Goal: Information Seeking & Learning: Learn about a topic

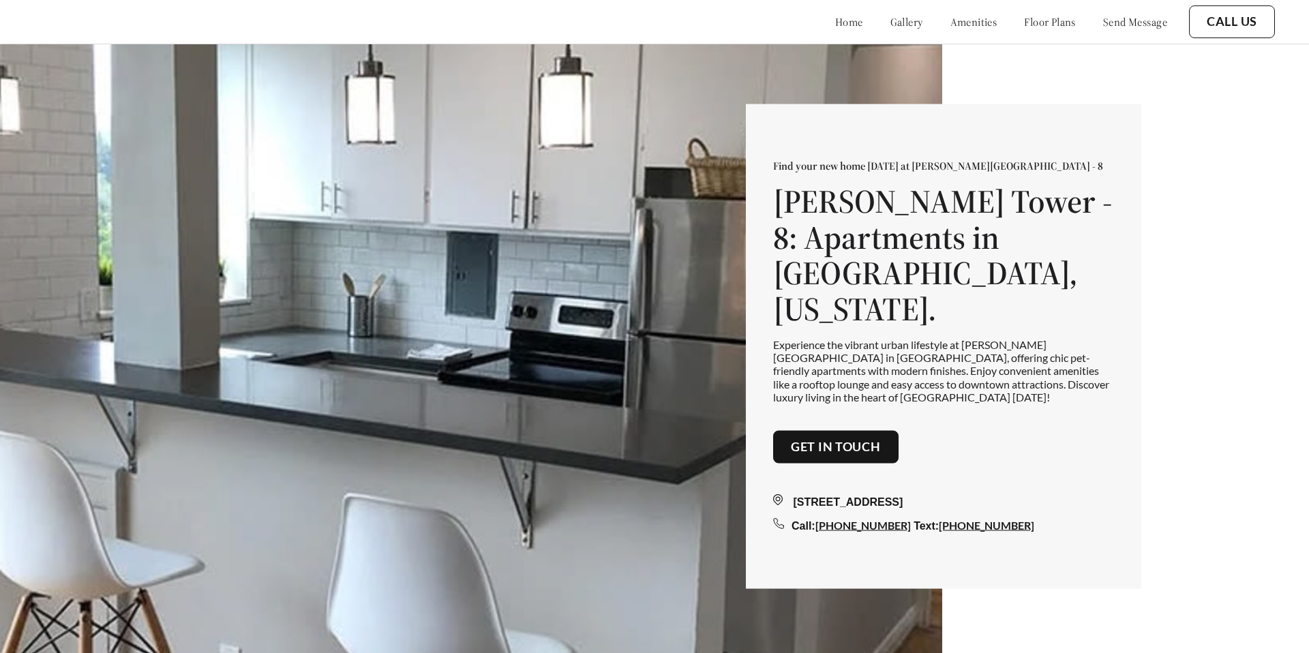
click at [430, 227] on img at bounding box center [471, 370] width 943 height 653
click at [797, 440] on link "Get in touch" at bounding box center [836, 447] width 90 height 15
click at [740, 284] on img at bounding box center [471, 370] width 943 height 653
click at [822, 440] on link "Get in touch" at bounding box center [836, 447] width 90 height 15
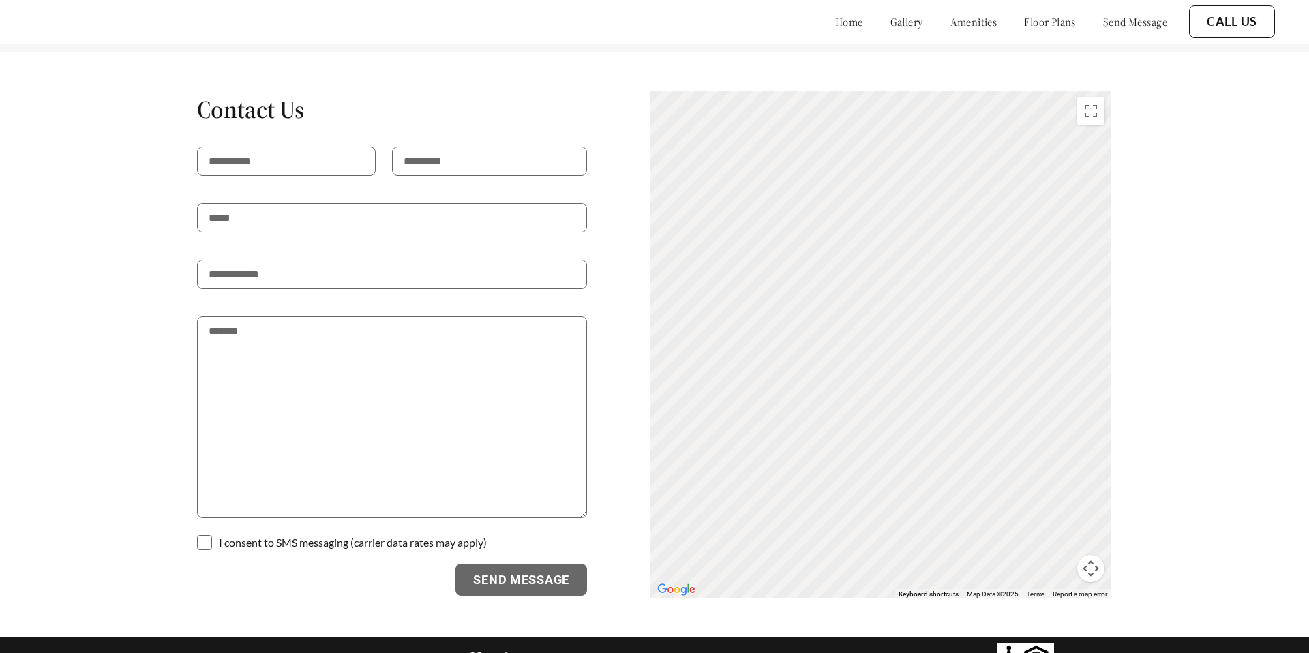
scroll to position [3121, 0]
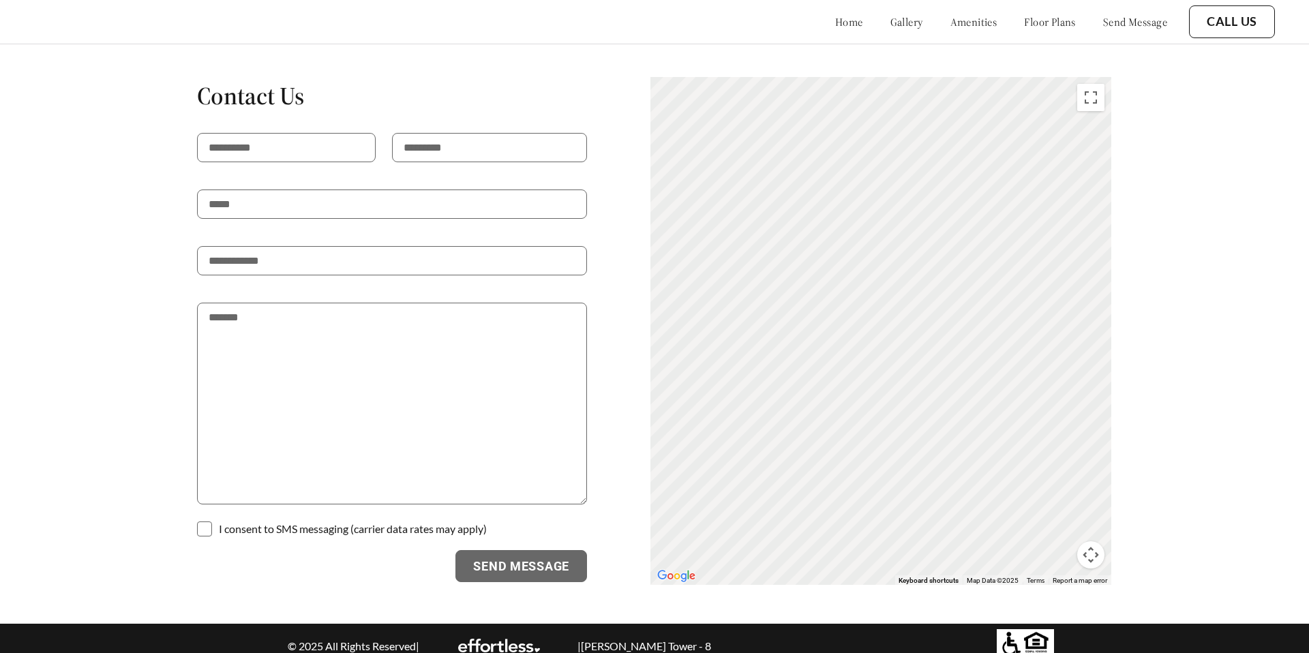
click at [962, 23] on link "amenities" at bounding box center [974, 22] width 47 height 14
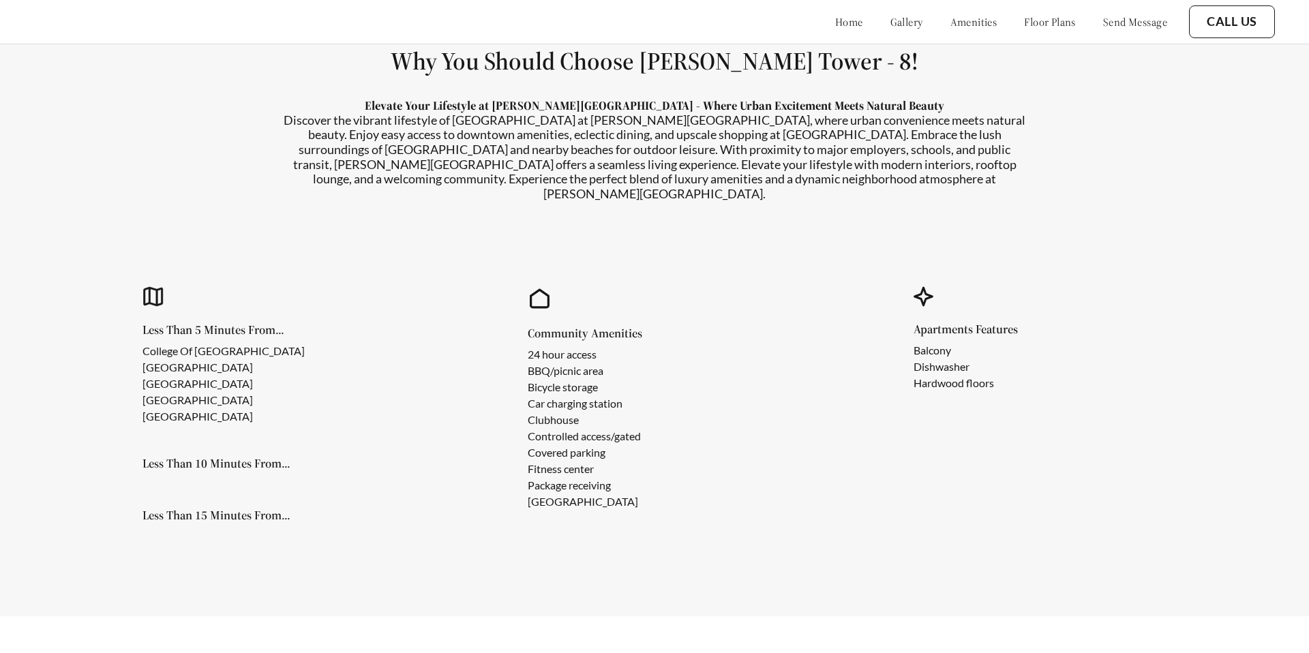
scroll to position [1260, 0]
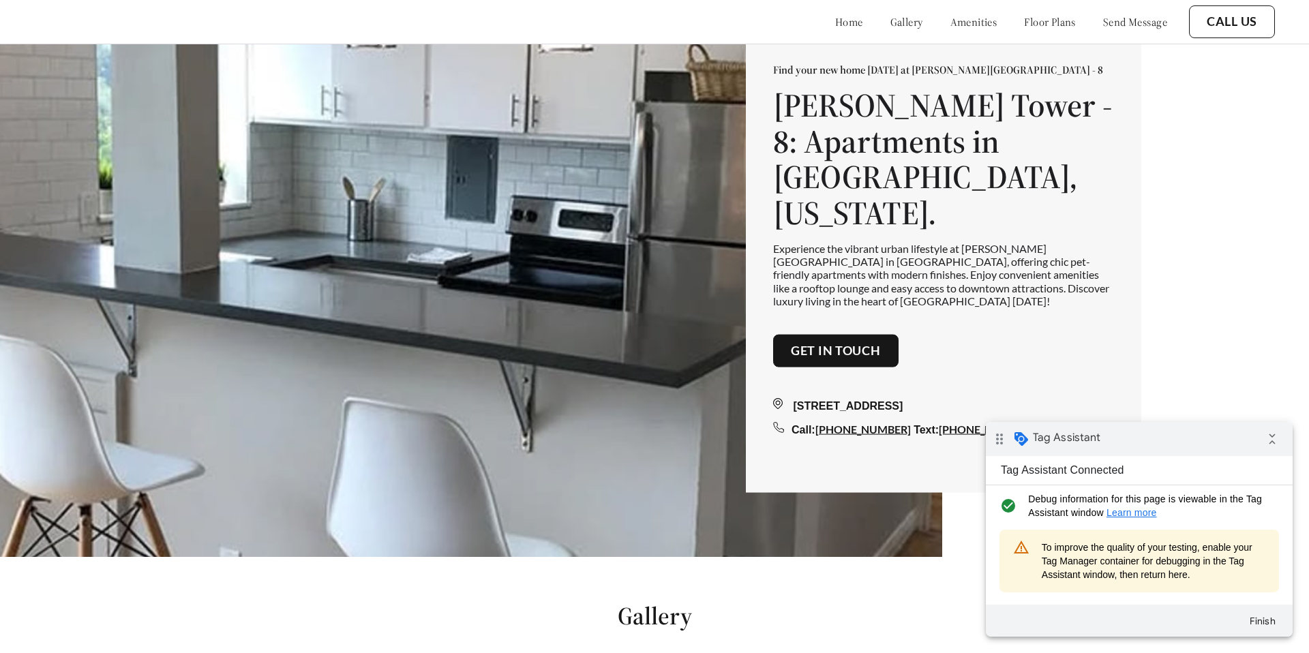
scroll to position [137, 0]
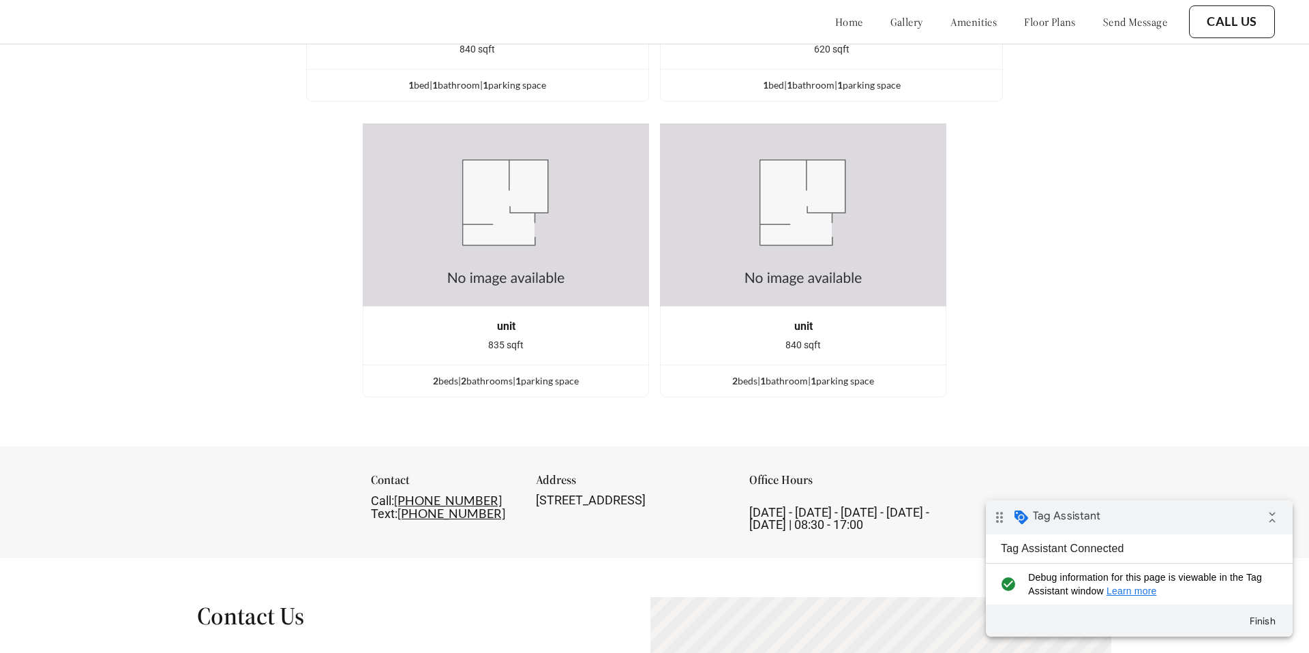
scroll to position [3121, 0]
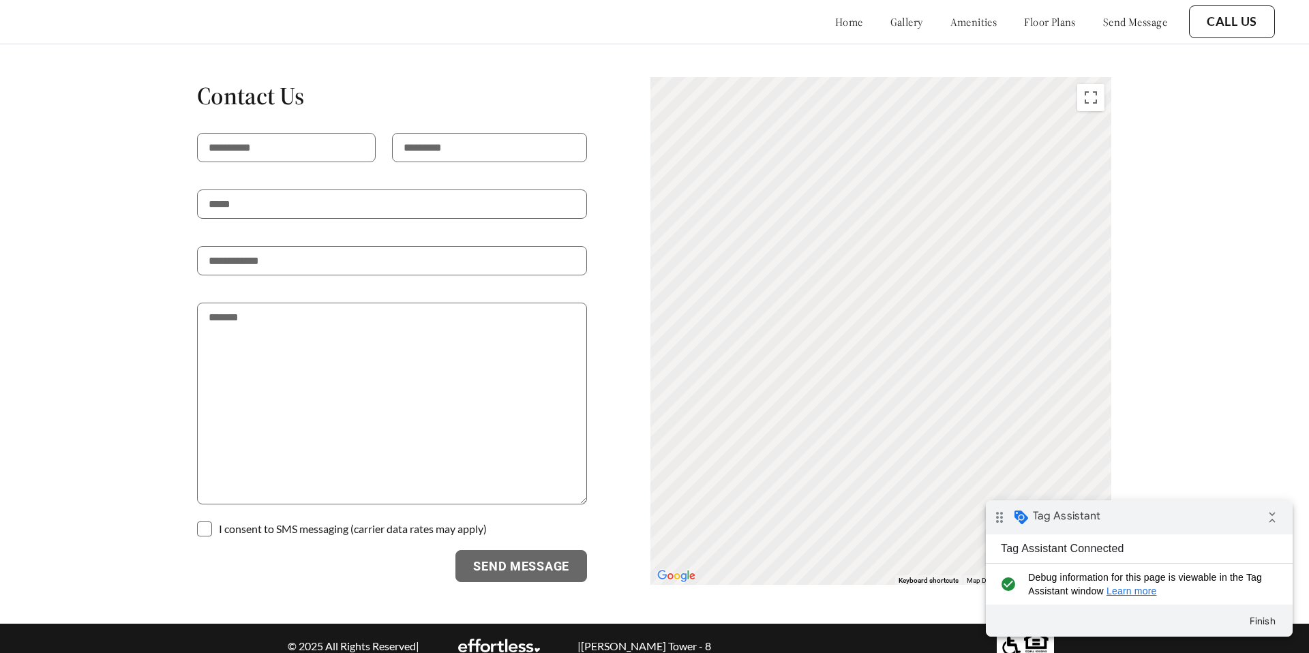
click at [891, 20] on link "gallery" at bounding box center [907, 22] width 33 height 14
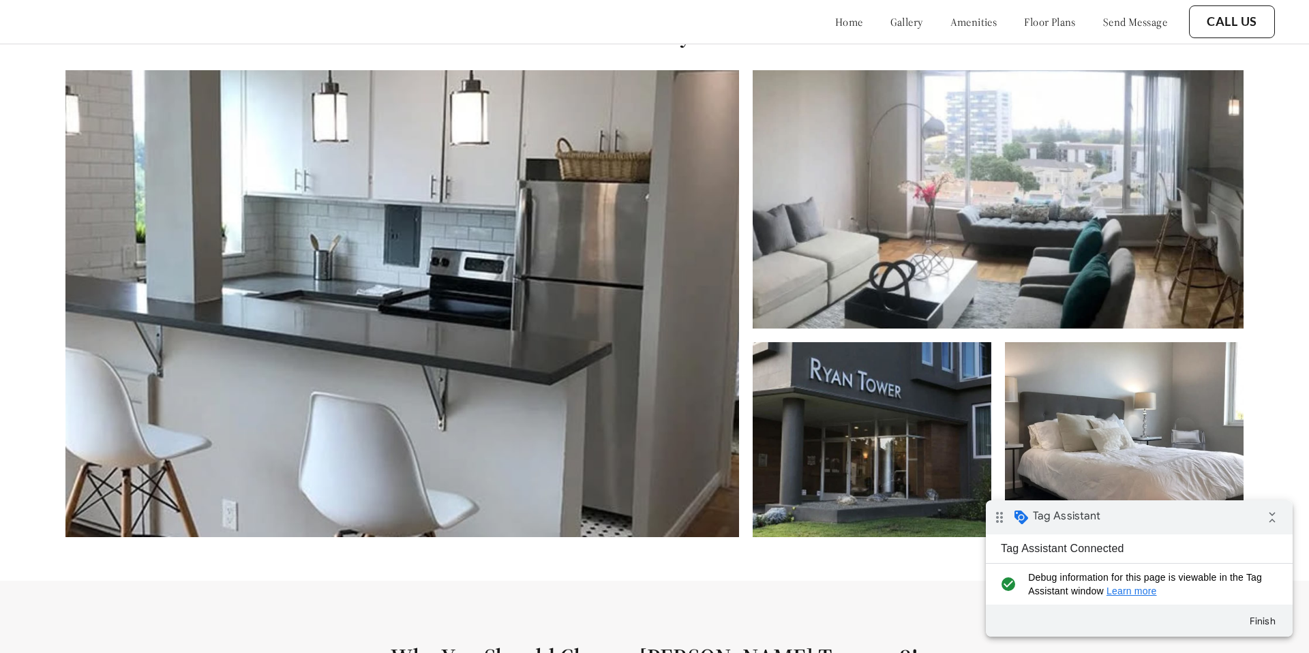
scroll to position [653, 0]
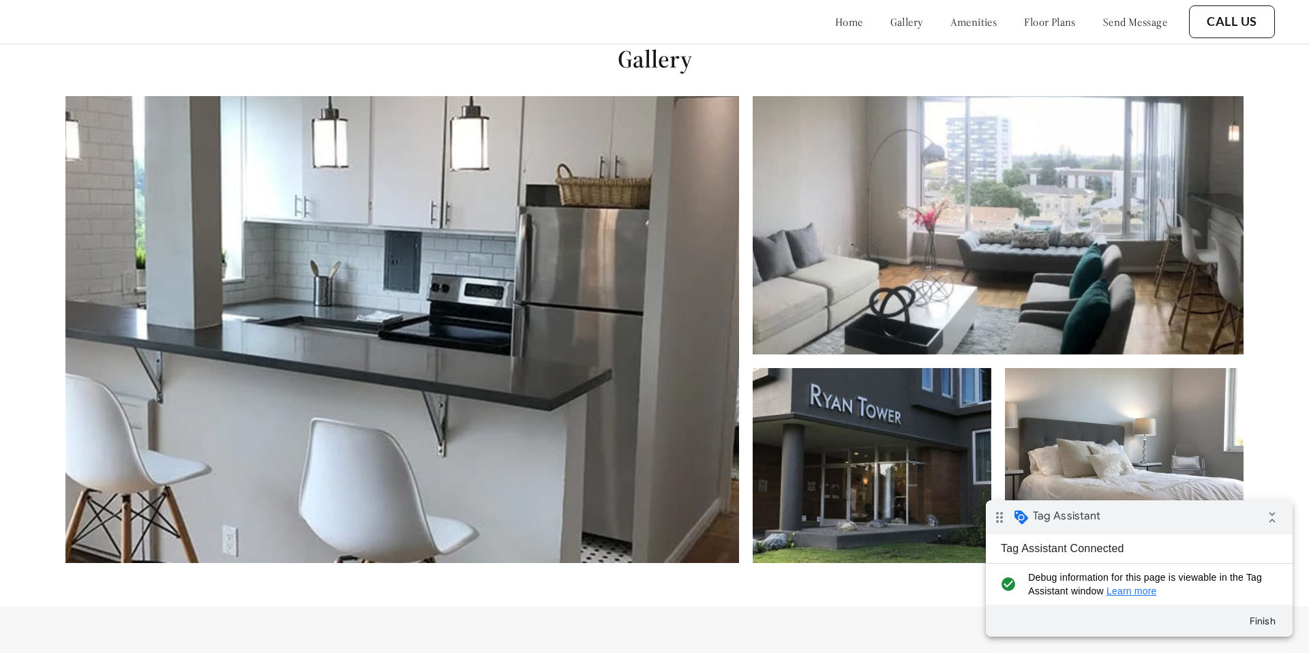
click at [951, 23] on link "amenities" at bounding box center [974, 22] width 47 height 14
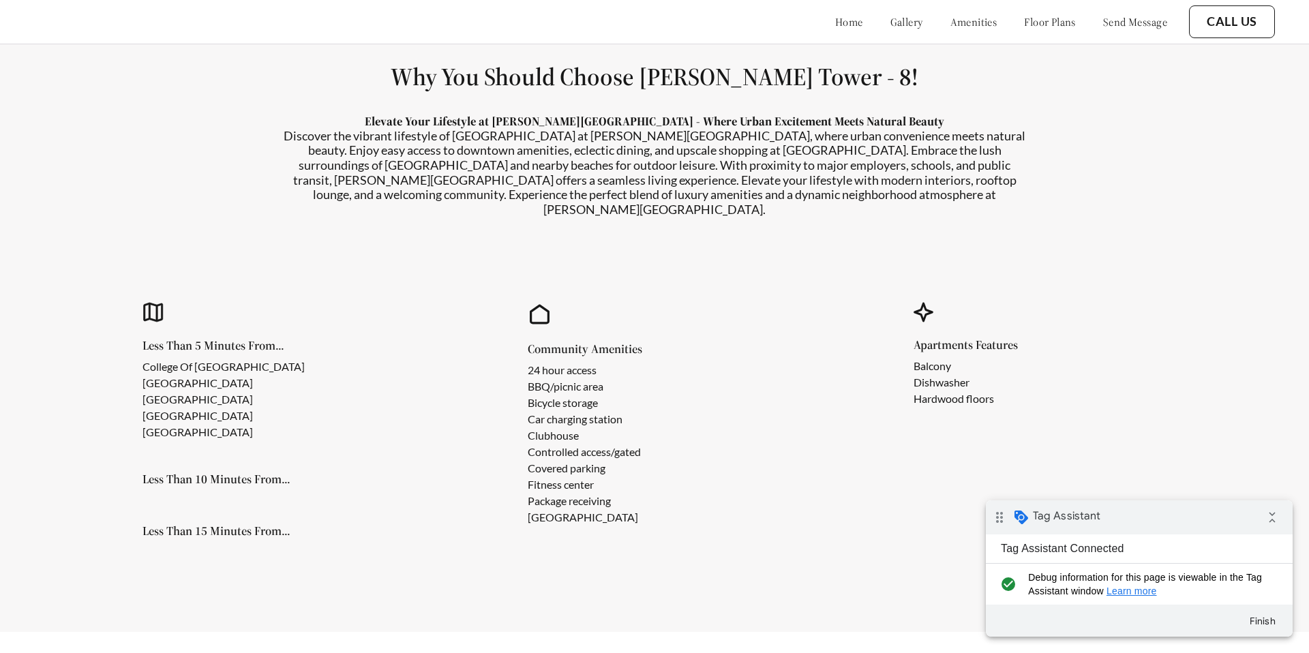
click at [1043, 25] on link "floor plans" at bounding box center [1050, 22] width 52 height 14
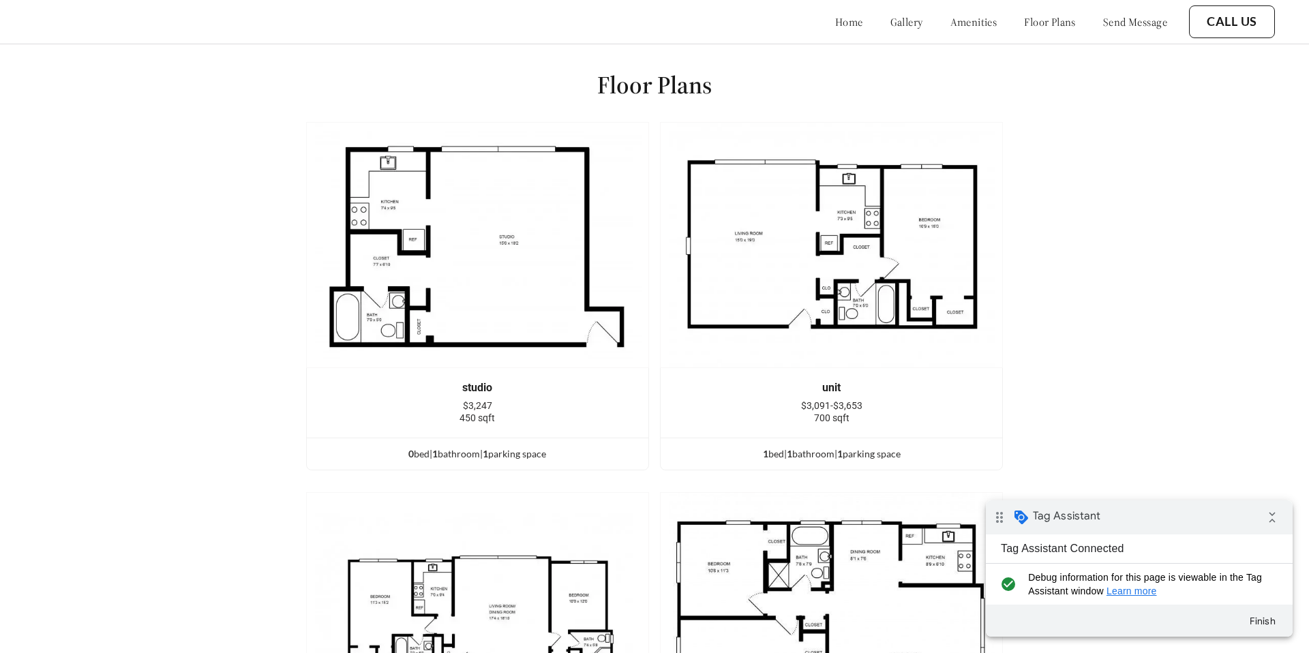
scroll to position [1878, 0]
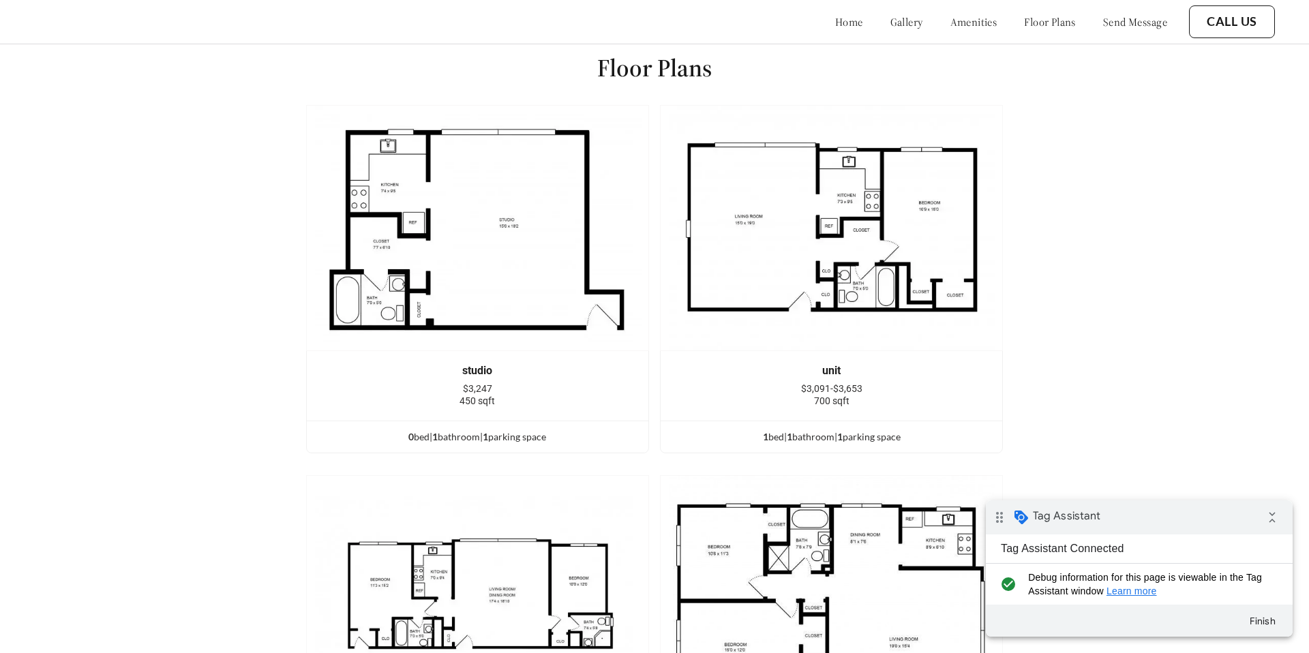
click at [1114, 21] on link "send message" at bounding box center [1135, 22] width 64 height 14
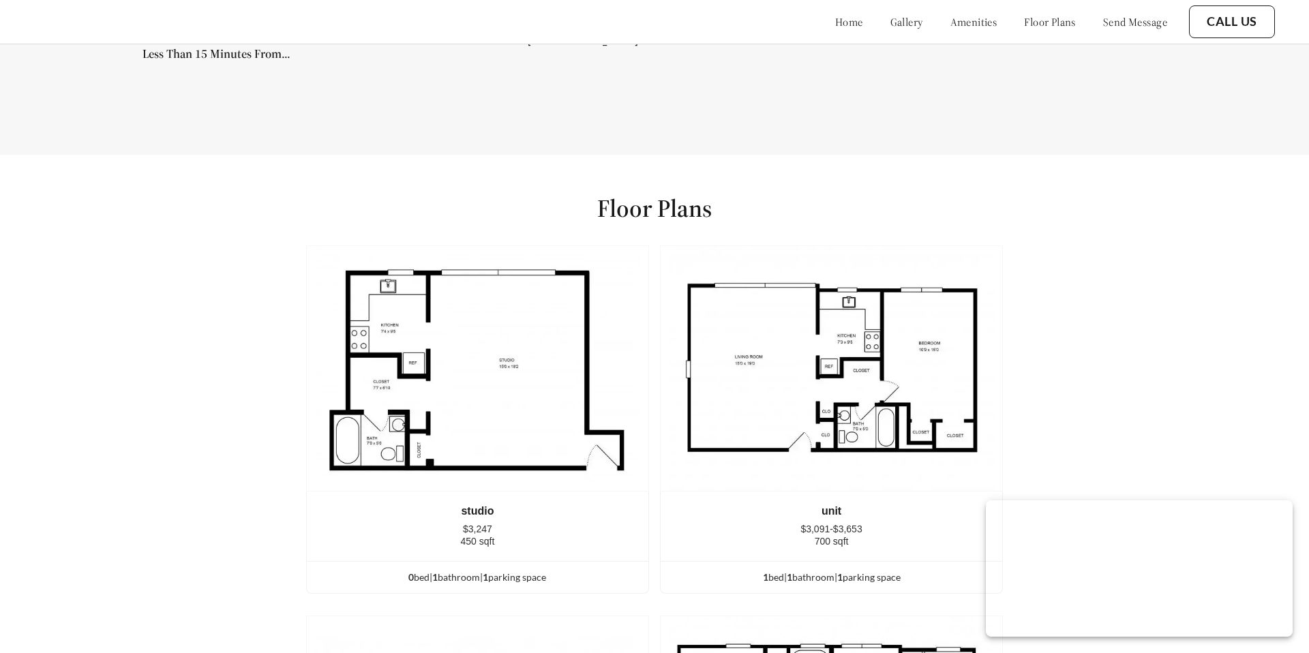
scroll to position [2150, 0]
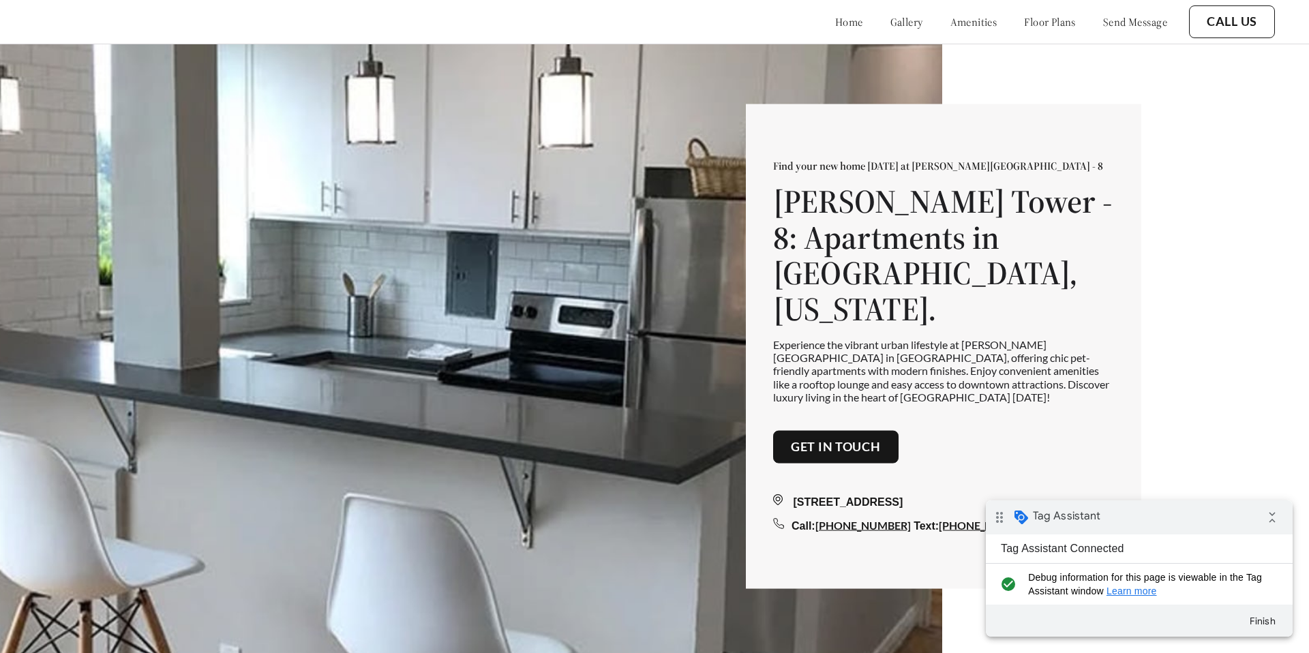
click at [891, 21] on link "gallery" at bounding box center [907, 22] width 33 height 14
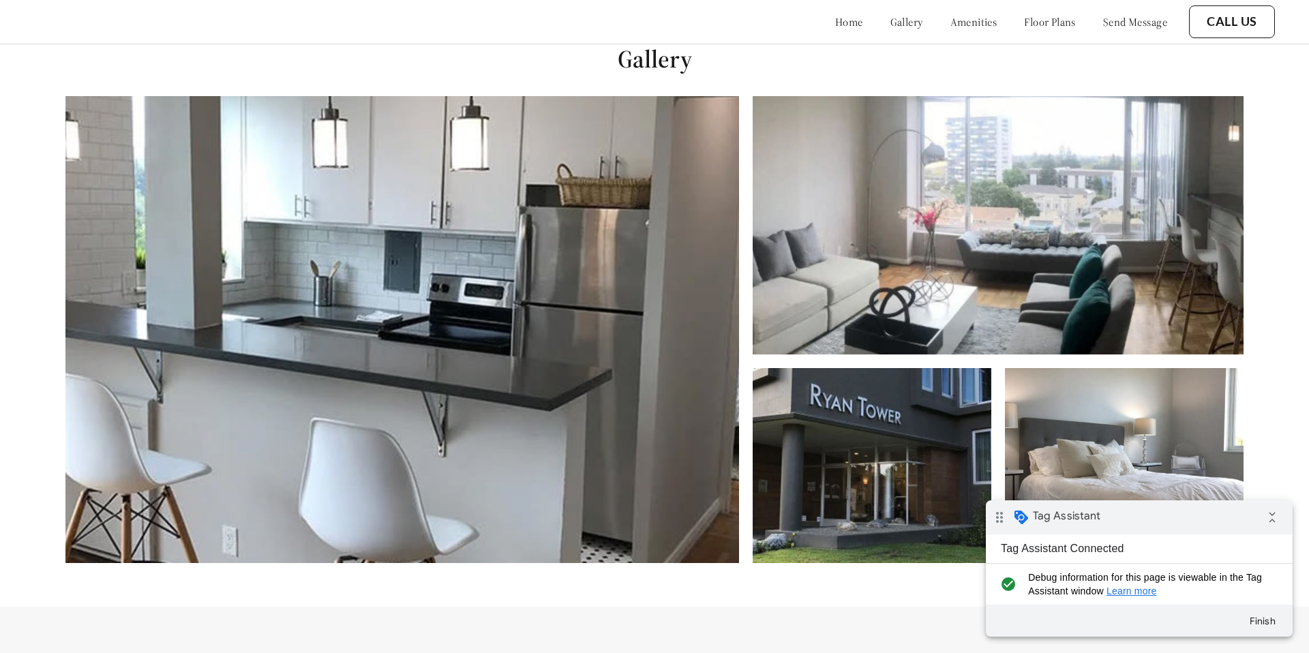
click at [951, 23] on link "amenities" at bounding box center [974, 22] width 47 height 14
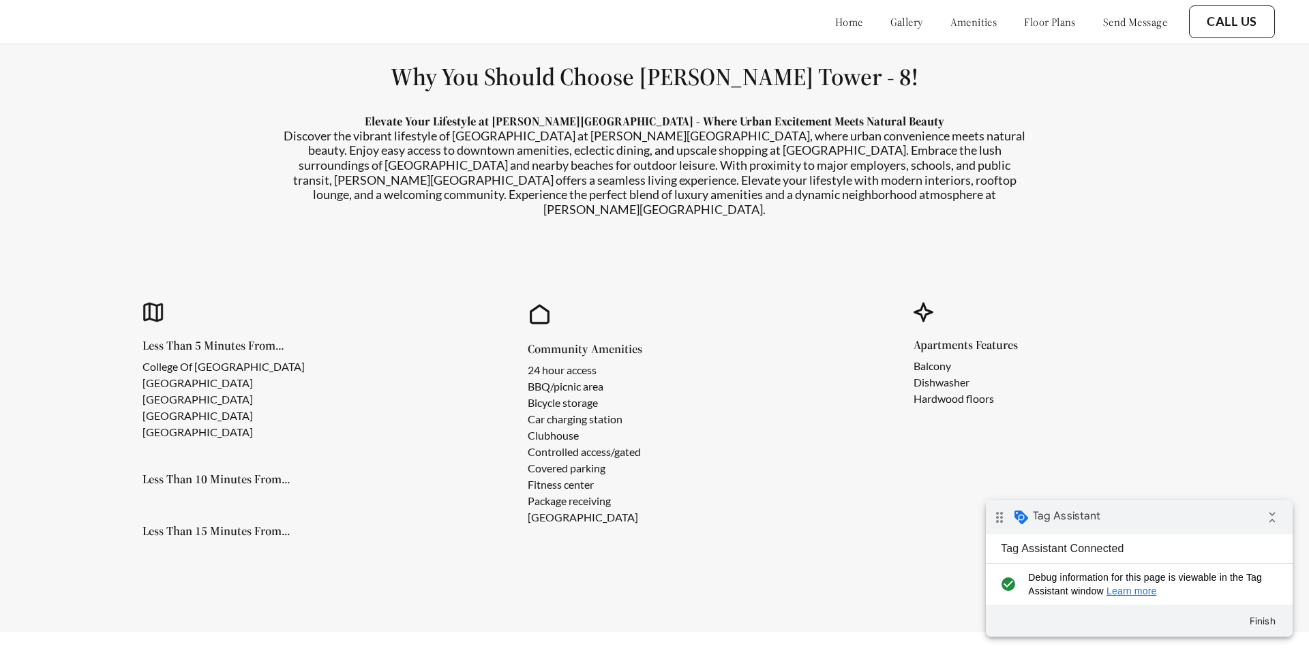
click at [1024, 20] on link "floor plans" at bounding box center [1050, 22] width 52 height 14
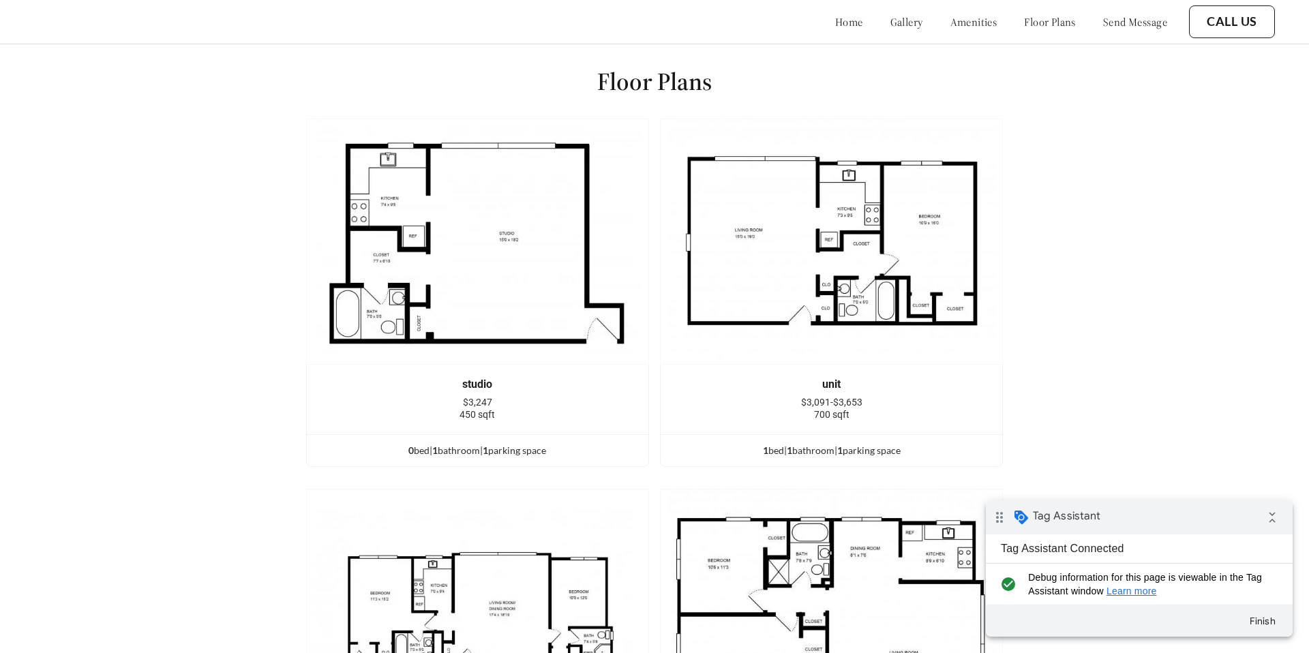
scroll to position [1878, 0]
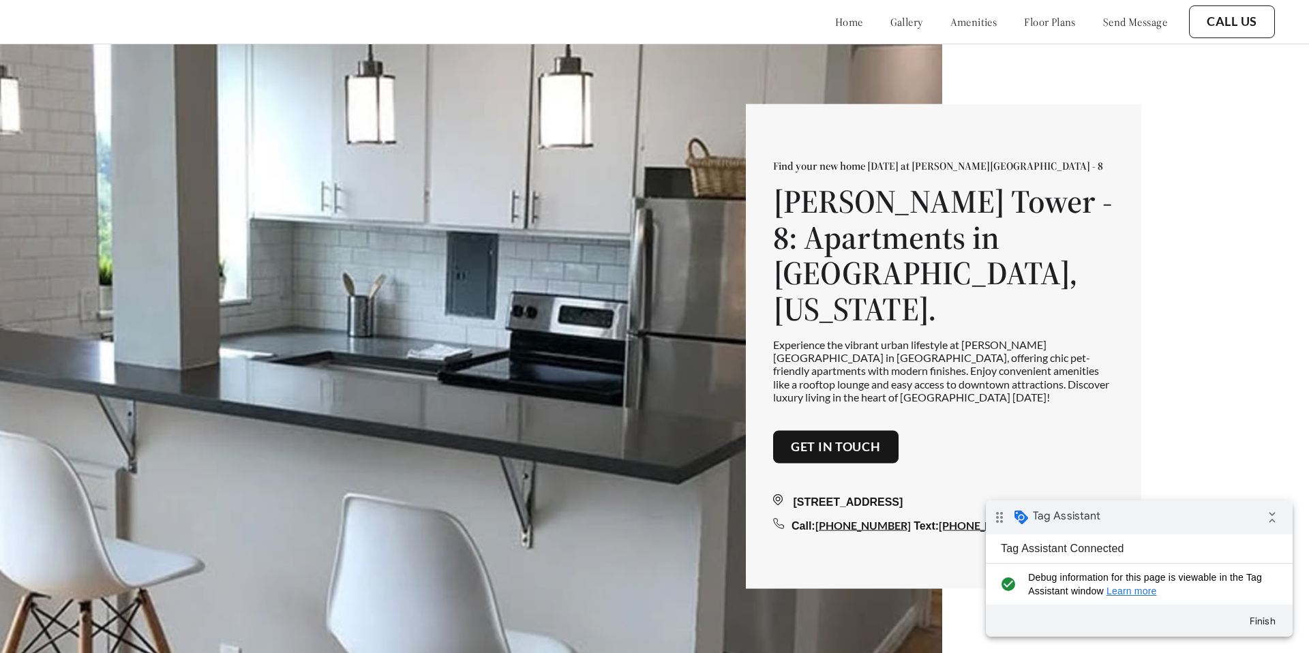
click at [968, 23] on link "amenities" at bounding box center [974, 22] width 47 height 14
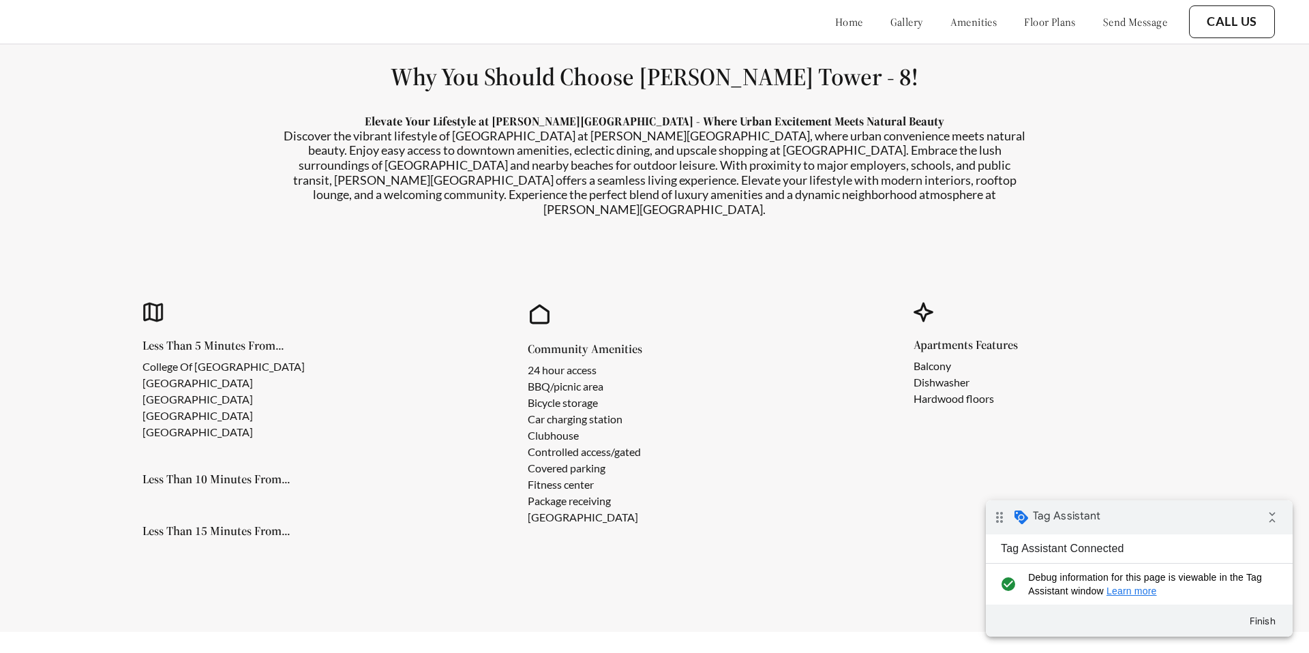
click at [1028, 23] on link "floor plans" at bounding box center [1050, 22] width 52 height 14
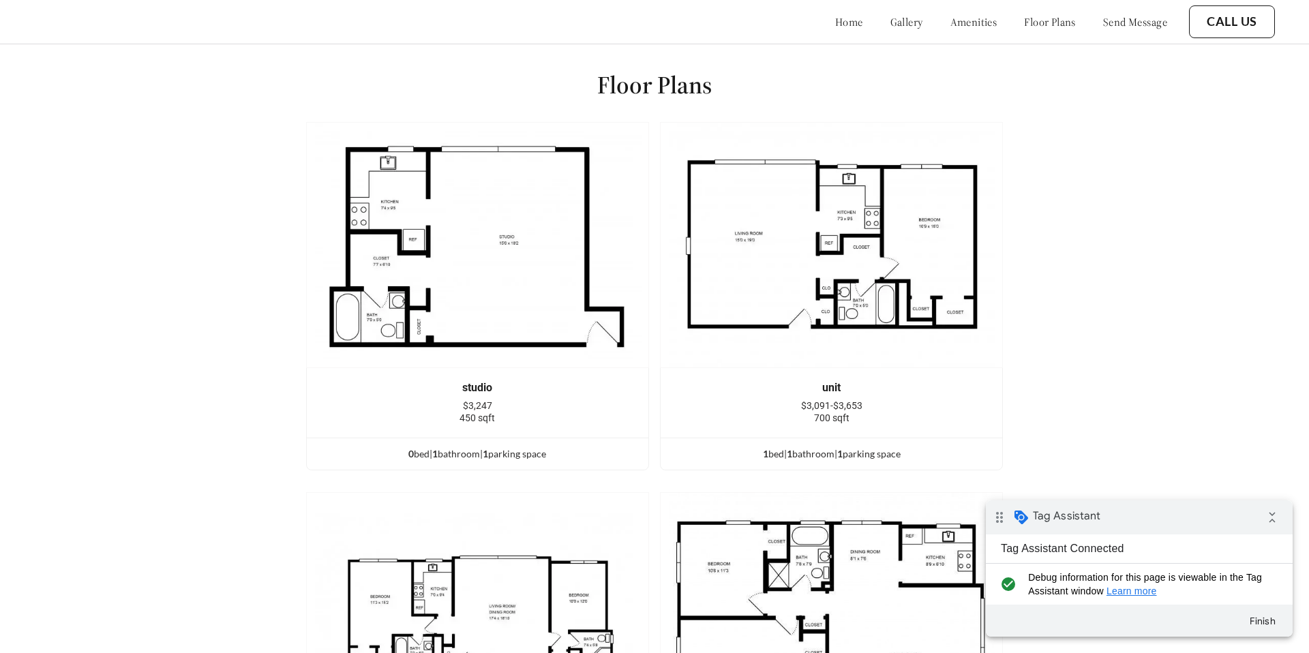
scroll to position [1878, 0]
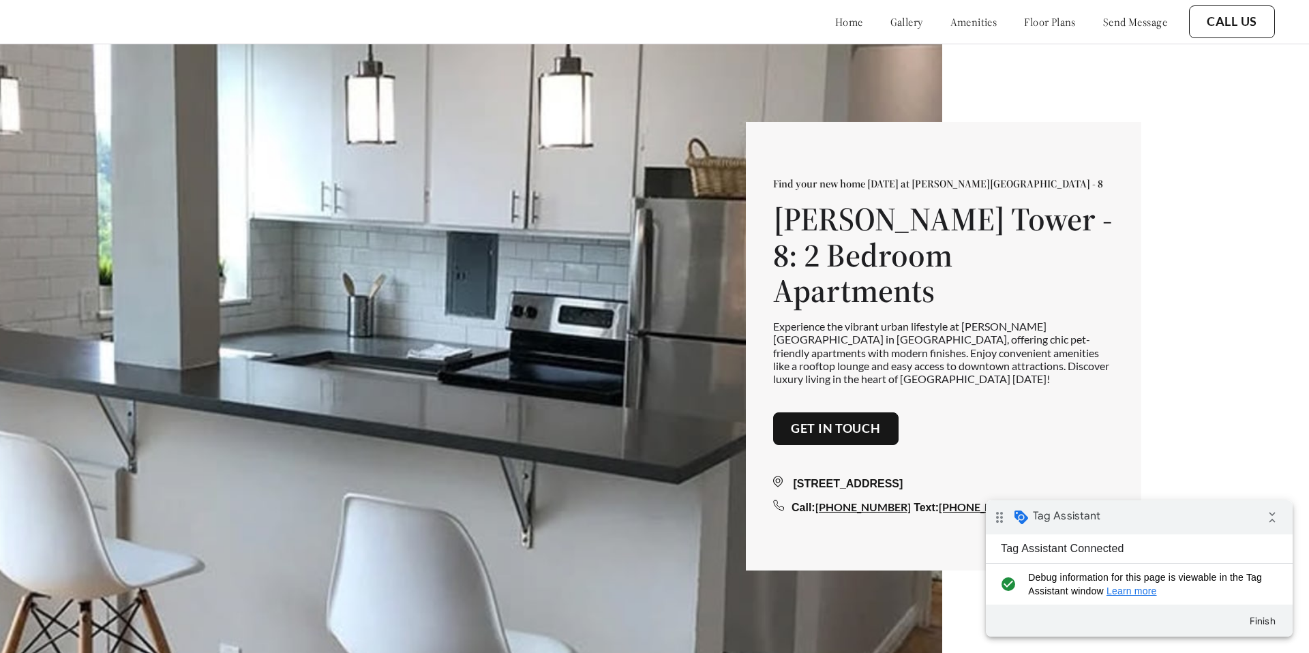
click at [951, 18] on link "amenities" at bounding box center [974, 22] width 47 height 14
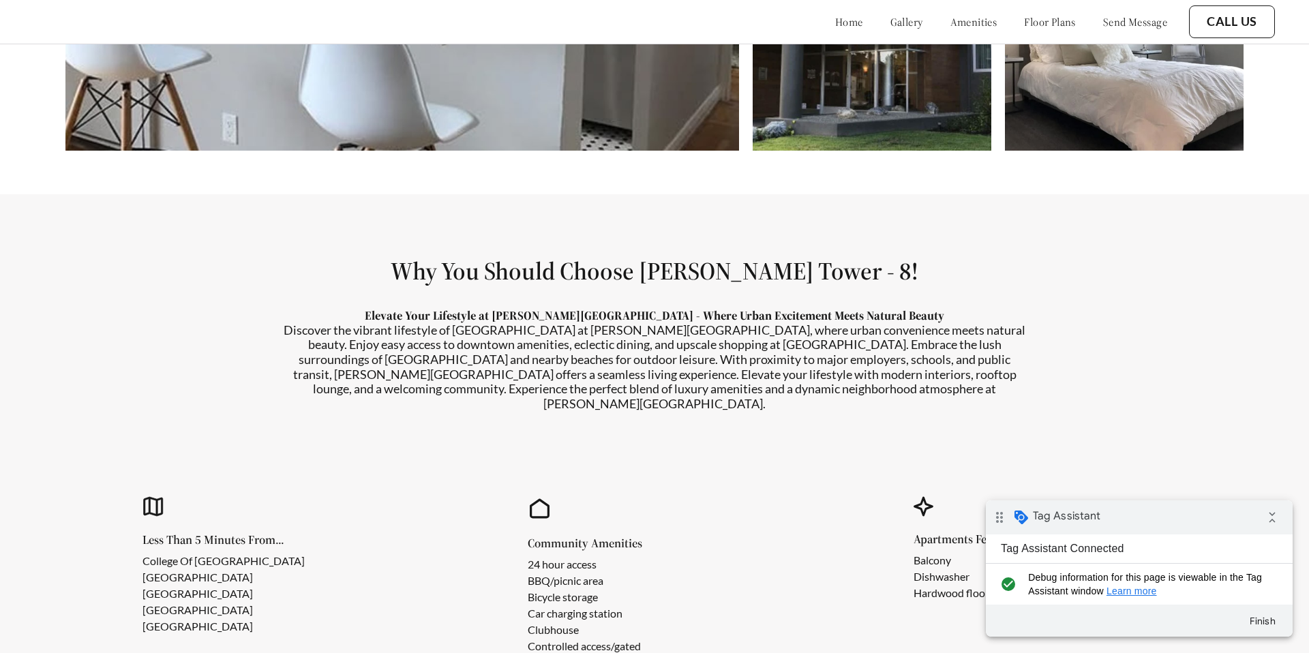
click at [1024, 18] on link "floor plans" at bounding box center [1050, 22] width 52 height 14
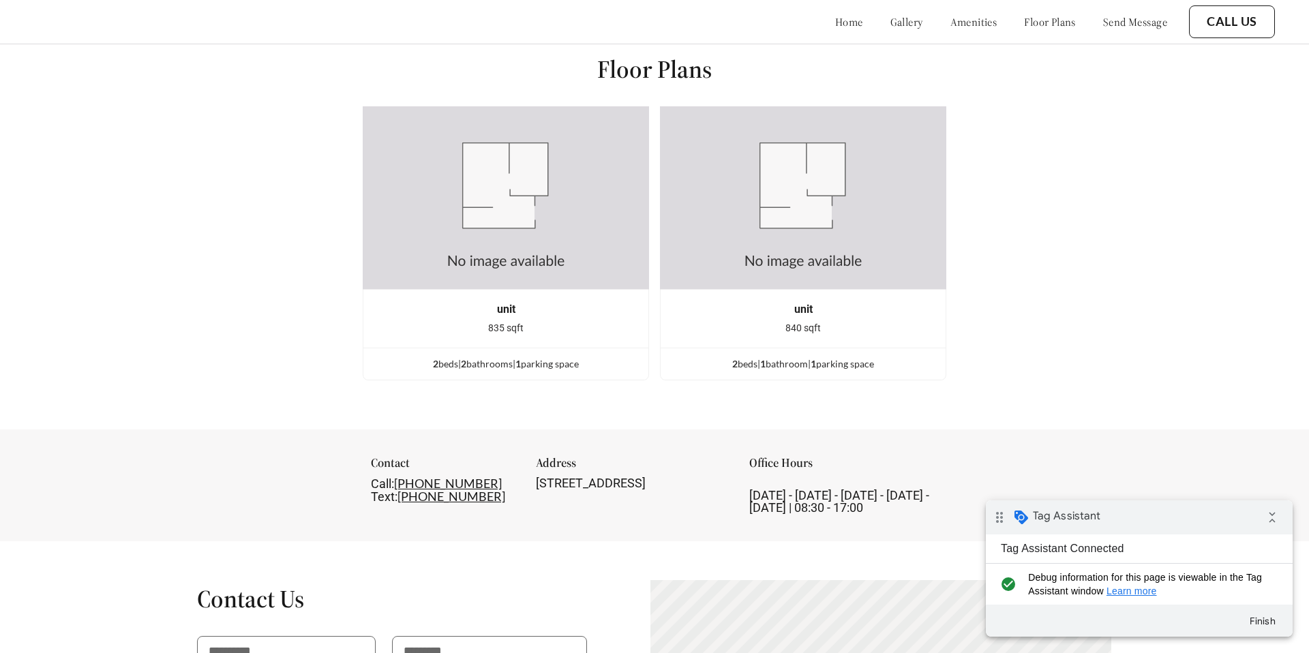
scroll to position [1878, 0]
click at [835, 25] on link "home" at bounding box center [849, 22] width 28 height 14
